Goal: Find specific page/section: Find specific page/section

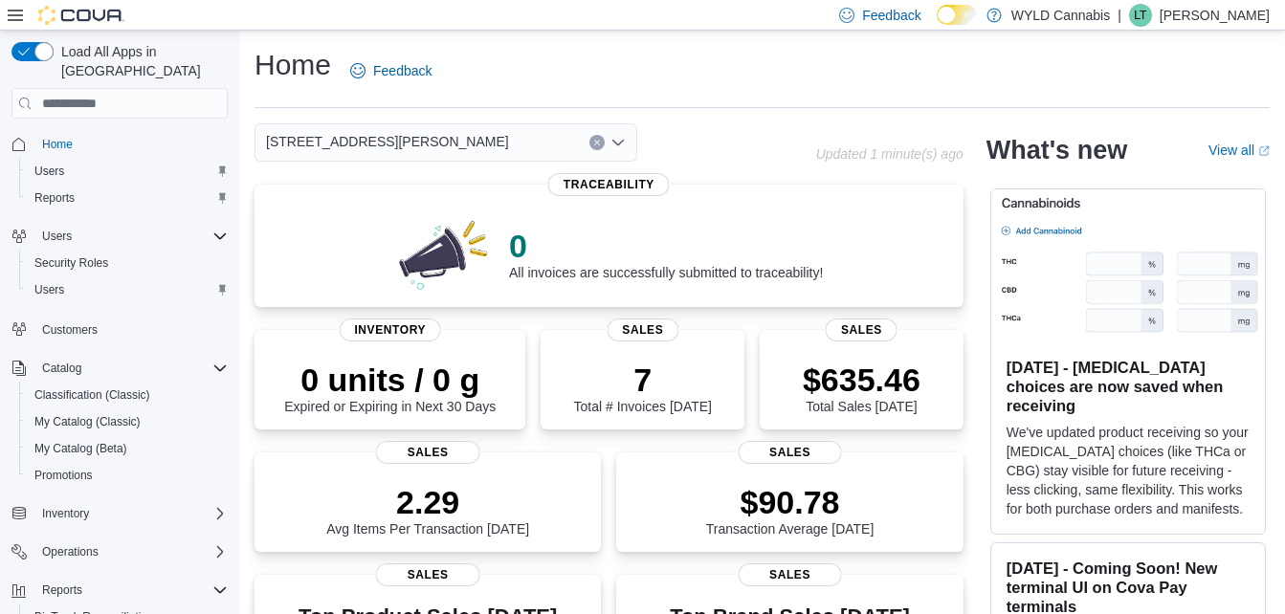
click at [596, 138] on button "Clear input" at bounding box center [596, 142] width 15 height 15
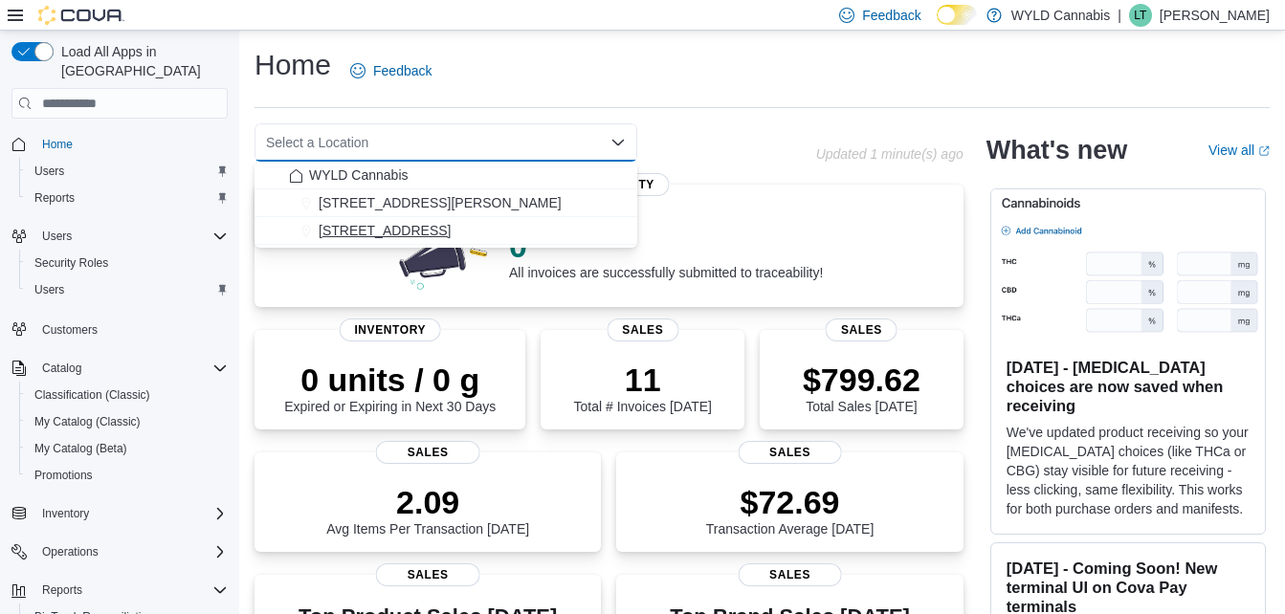
click at [418, 237] on span "[STREET_ADDRESS]" at bounding box center [385, 230] width 132 height 19
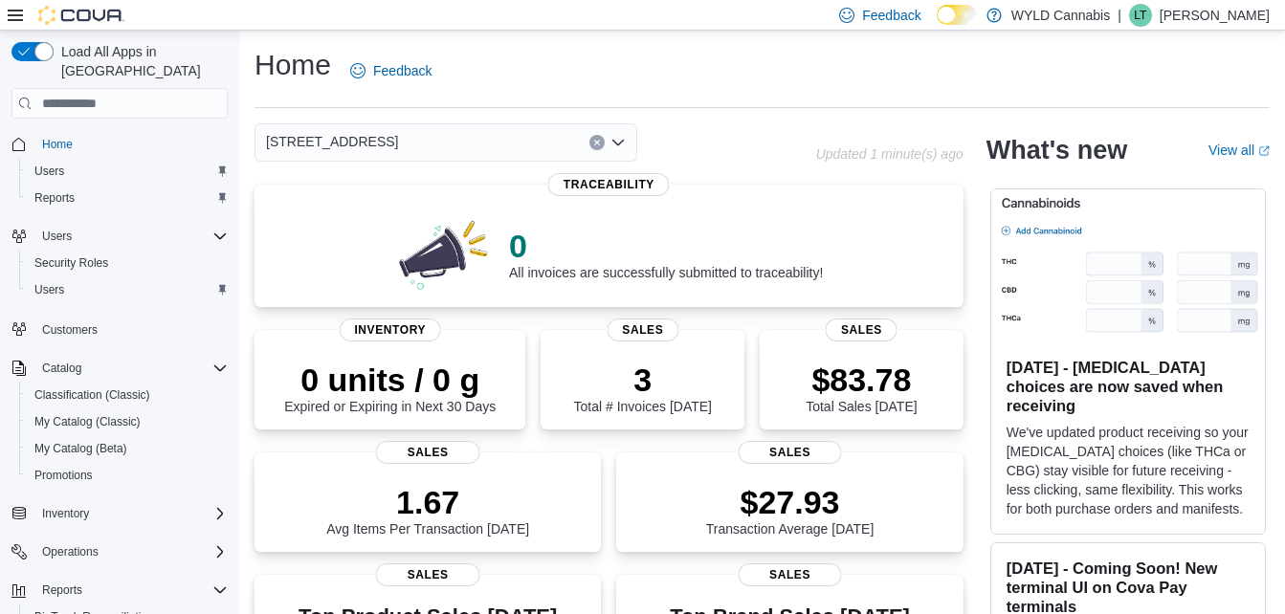
click at [710, 80] on div "Home Feedback" at bounding box center [761, 71] width 1015 height 50
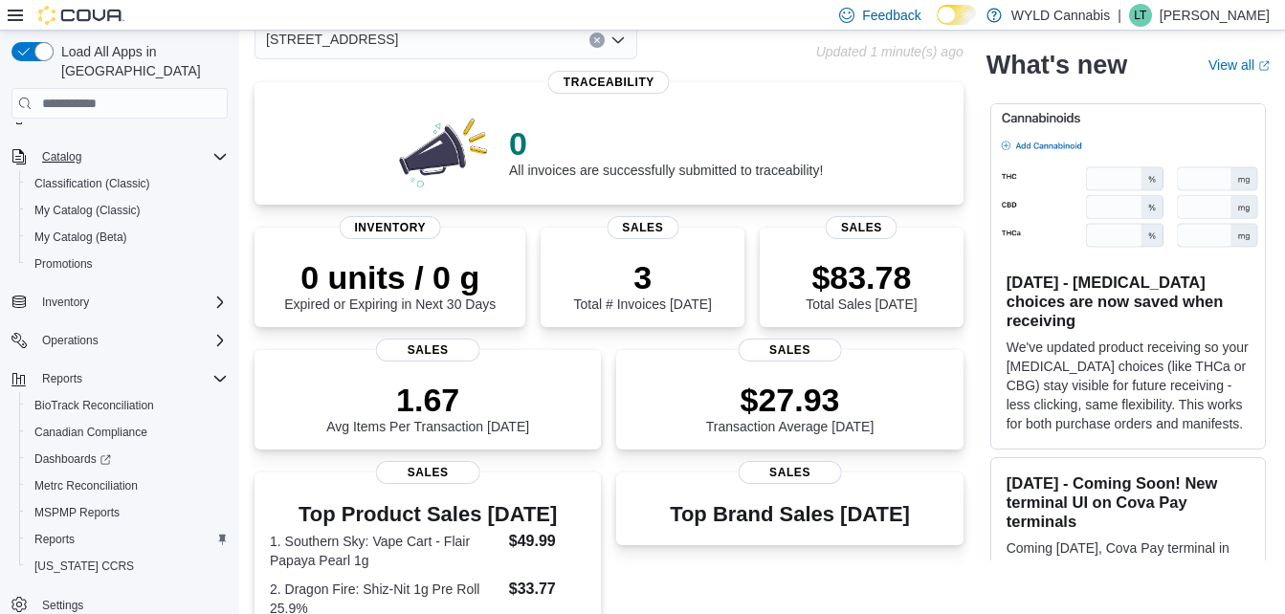
scroll to position [185, 0]
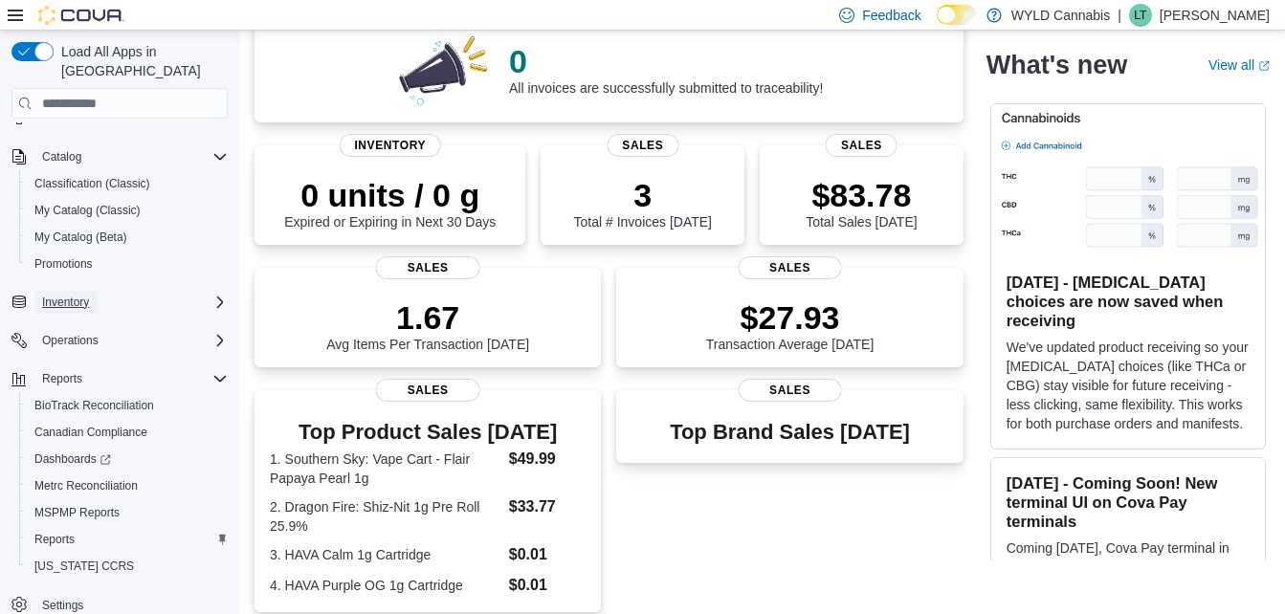
click at [77, 295] on span "Inventory" at bounding box center [65, 302] width 47 height 15
